Goal: Task Accomplishment & Management: Manage account settings

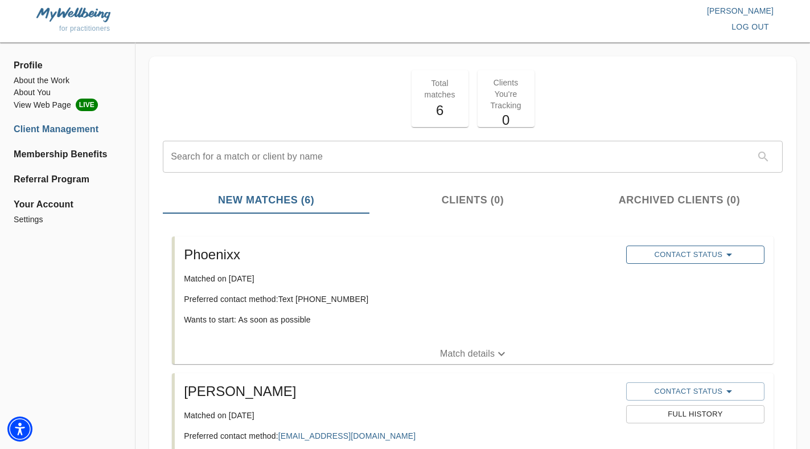
click at [665, 257] on span "Contact Status" at bounding box center [695, 255] width 127 height 14
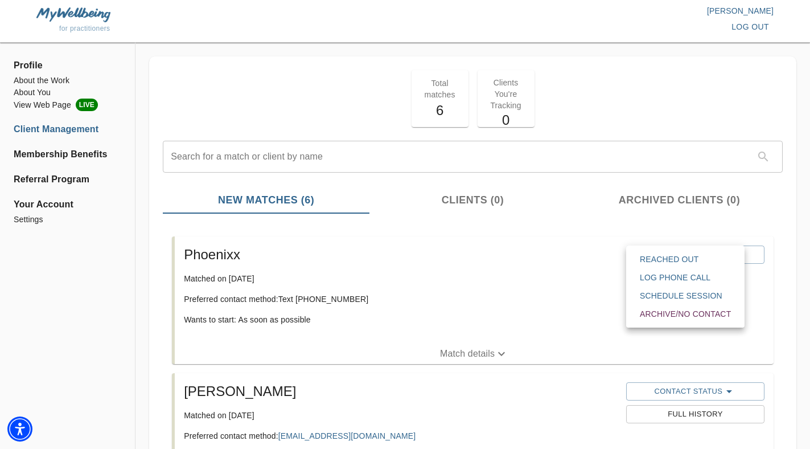
click at [676, 252] on button "Reached Out" at bounding box center [685, 259] width 109 height 18
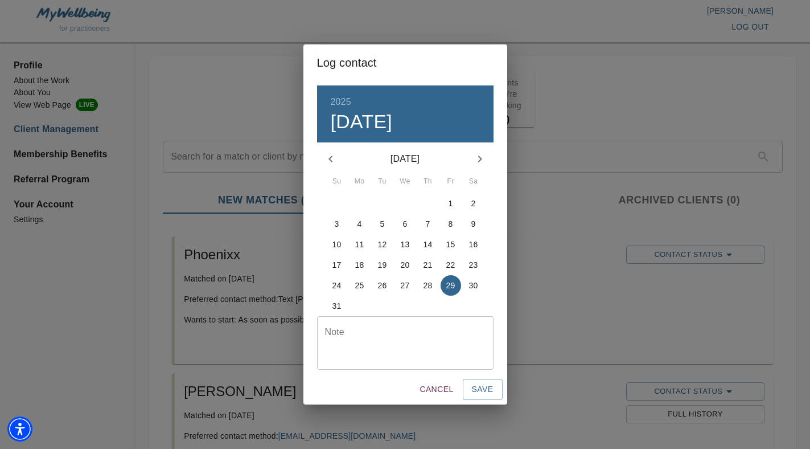
click at [385, 338] on textarea at bounding box center [405, 343] width 161 height 32
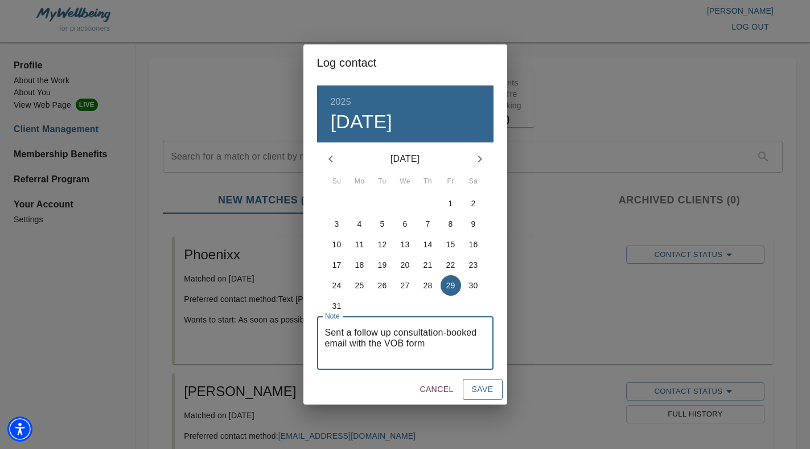
type textarea "Sent a follow up consultation-booked email with the VOB form"
click at [481, 386] on span "Save" at bounding box center [483, 389] width 22 height 14
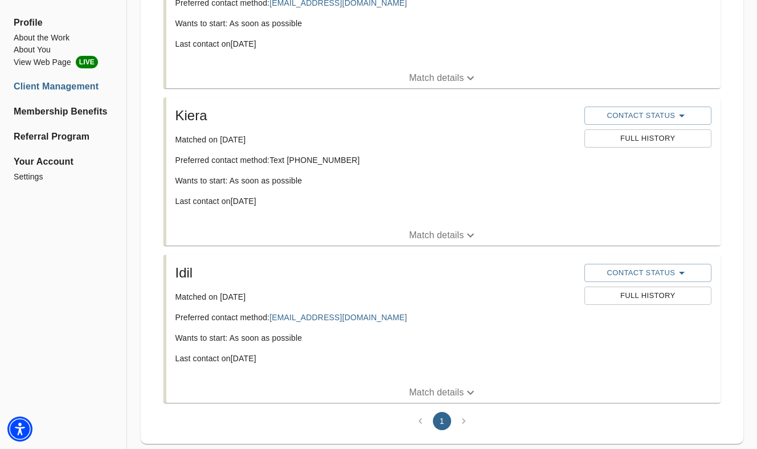
scroll to position [794, 0]
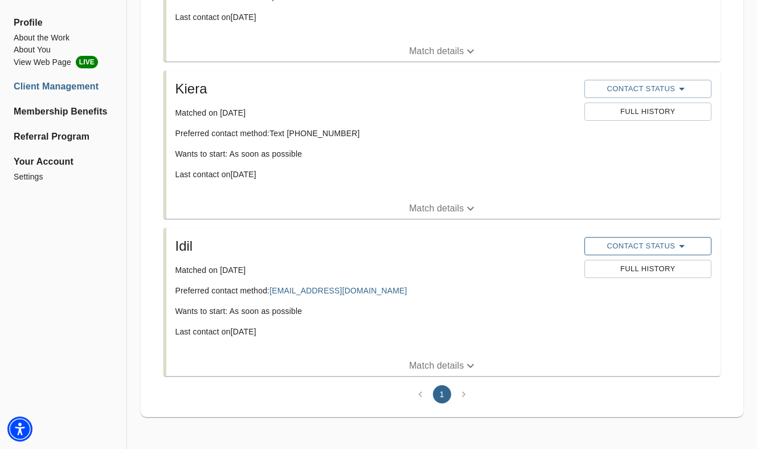
click at [640, 245] on span "Contact Status" at bounding box center [648, 246] width 116 height 14
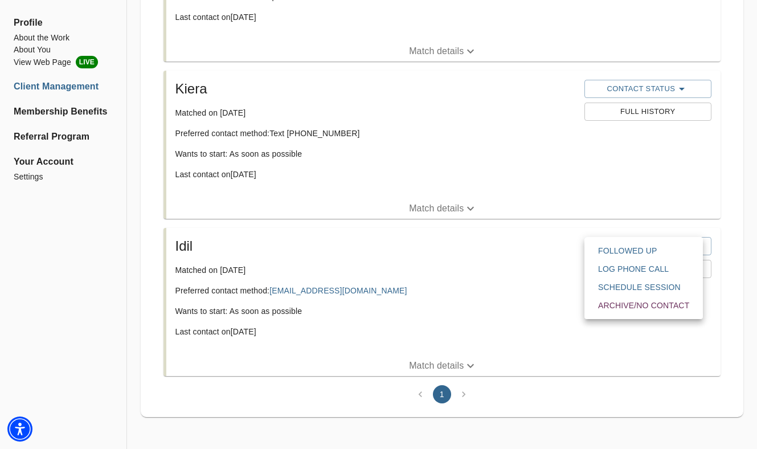
click at [637, 254] on span "Followed Up" at bounding box center [643, 250] width 91 height 11
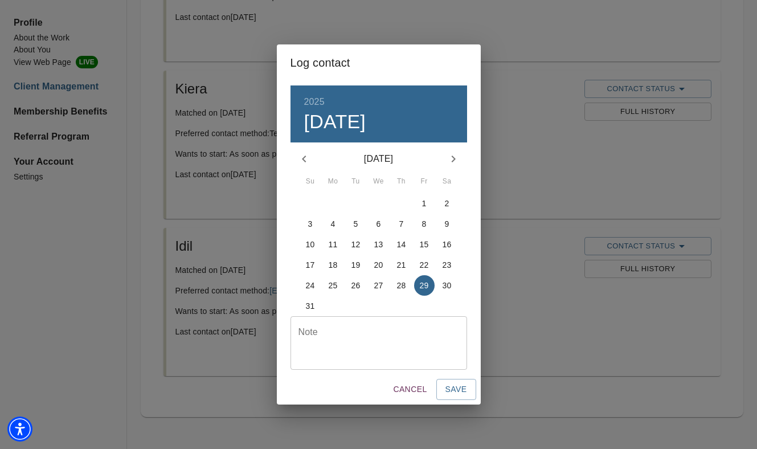
click at [375, 354] on textarea at bounding box center [378, 343] width 161 height 32
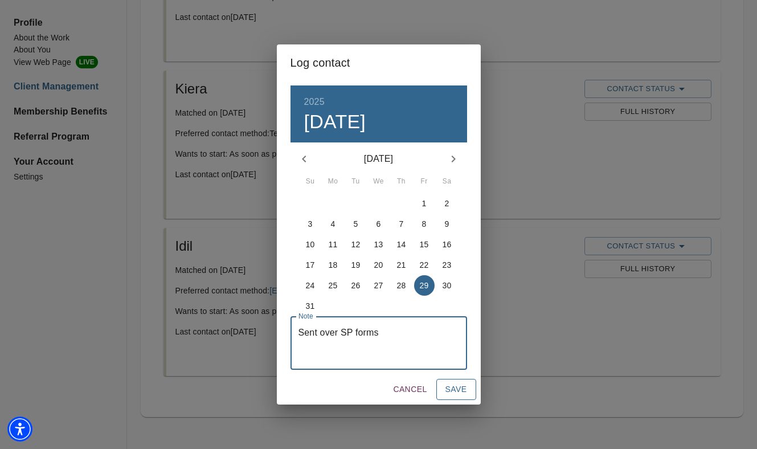
type textarea "Sent over SP forms"
click at [458, 391] on span "Save" at bounding box center [456, 389] width 22 height 14
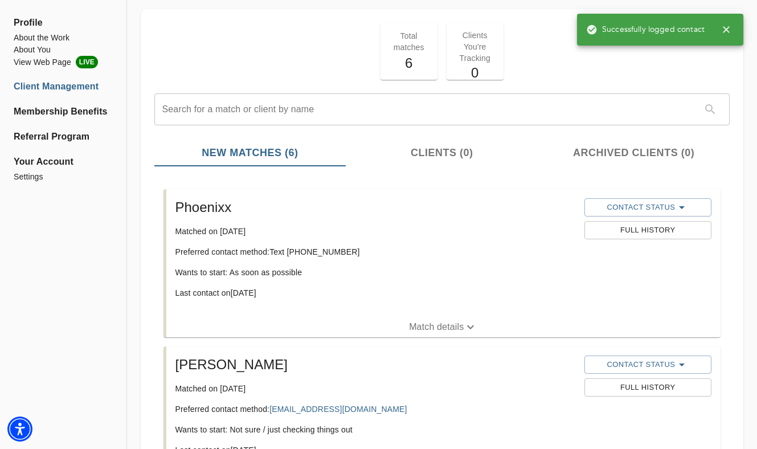
scroll to position [41, 0]
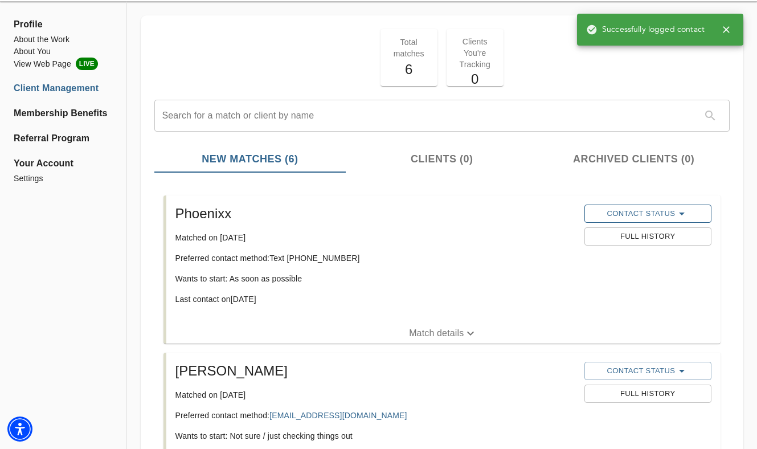
click at [661, 215] on span "Contact Status" at bounding box center [648, 214] width 116 height 14
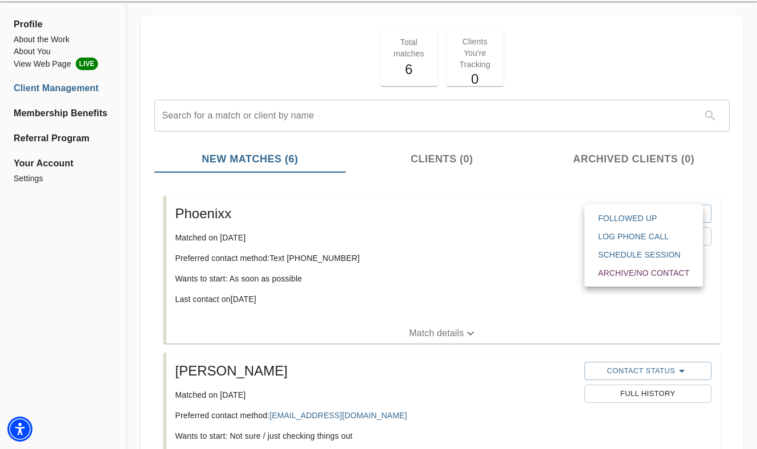
click at [652, 215] on span "Followed Up" at bounding box center [643, 217] width 91 height 11
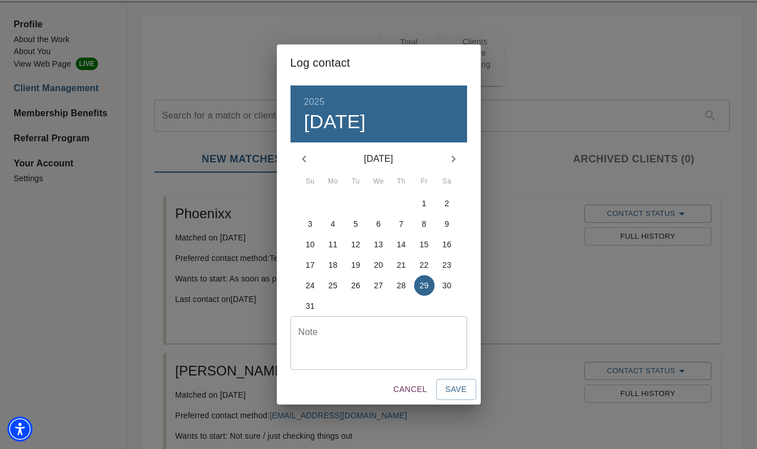
click at [372, 339] on textarea at bounding box center [378, 343] width 161 height 32
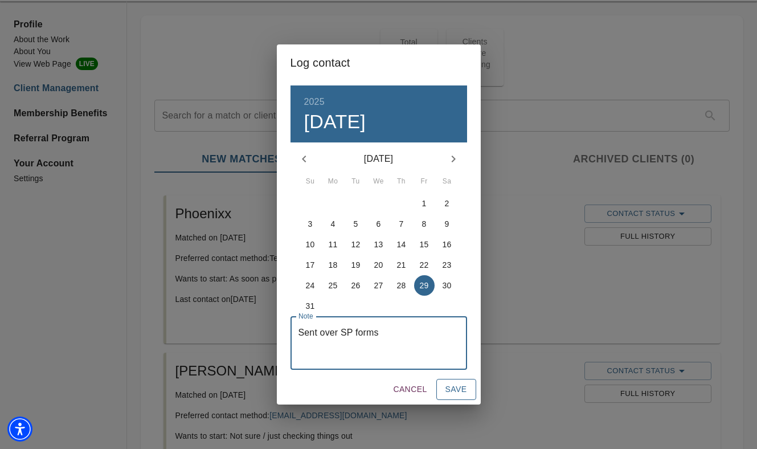
type textarea "Sent over SP forms"
click at [449, 384] on span "Save" at bounding box center [456, 389] width 22 height 14
